Goal: Find contact information: Find contact information

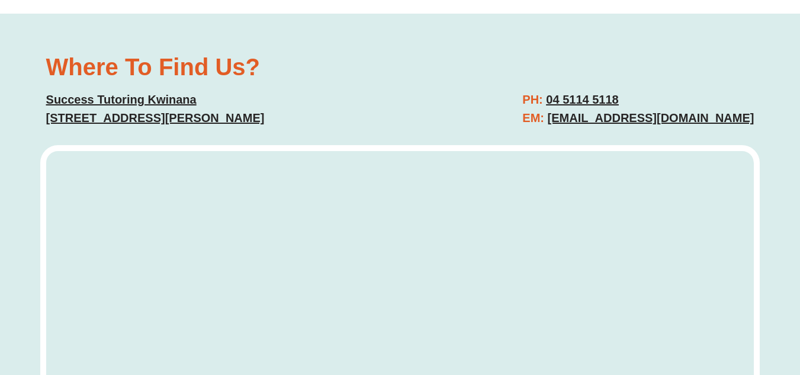
scroll to position [4814, 0]
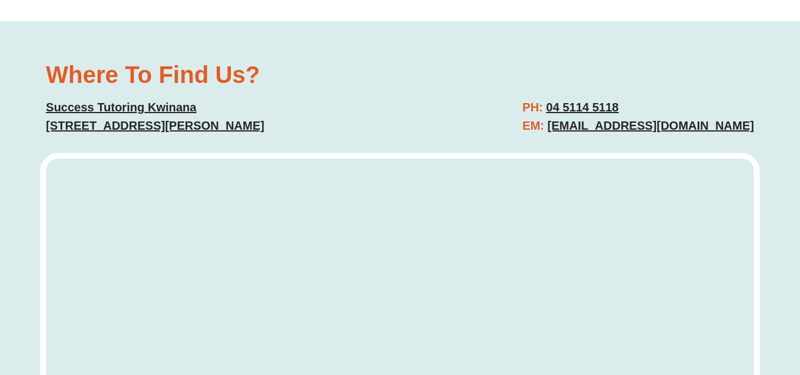
click at [598, 119] on u "[EMAIL_ADDRESS][DOMAIN_NAME]" at bounding box center [651, 125] width 207 height 13
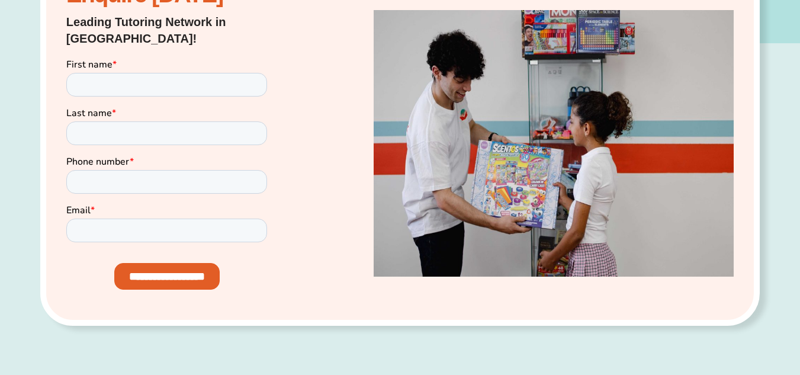
scroll to position [284, 0]
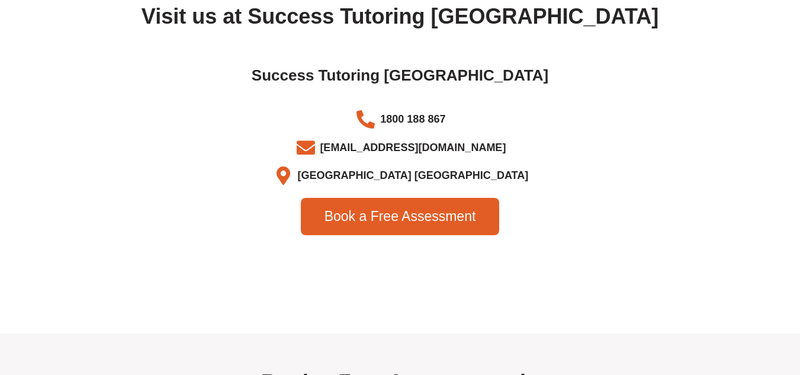
scroll to position [3894, 0]
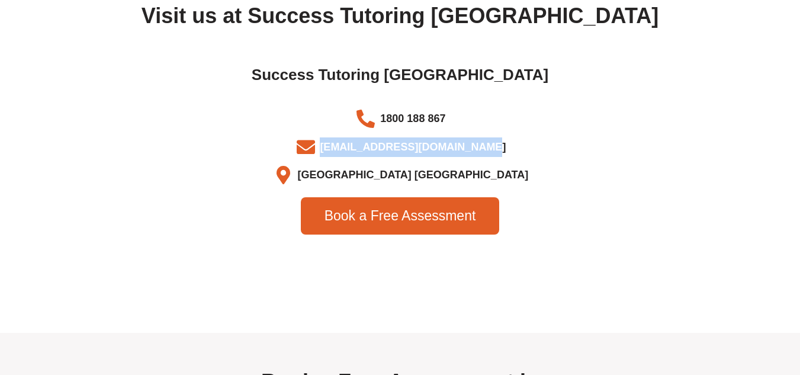
drag, startPoint x: 487, startPoint y: 175, endPoint x: 332, endPoint y: 166, distance: 155.4
click at [332, 161] on li "[EMAIL_ADDRESS][DOMAIN_NAME]" at bounding box center [400, 149] width 651 height 24
copy li "[EMAIL_ADDRESS][DOMAIN_NAME]"
